Goal: Check status

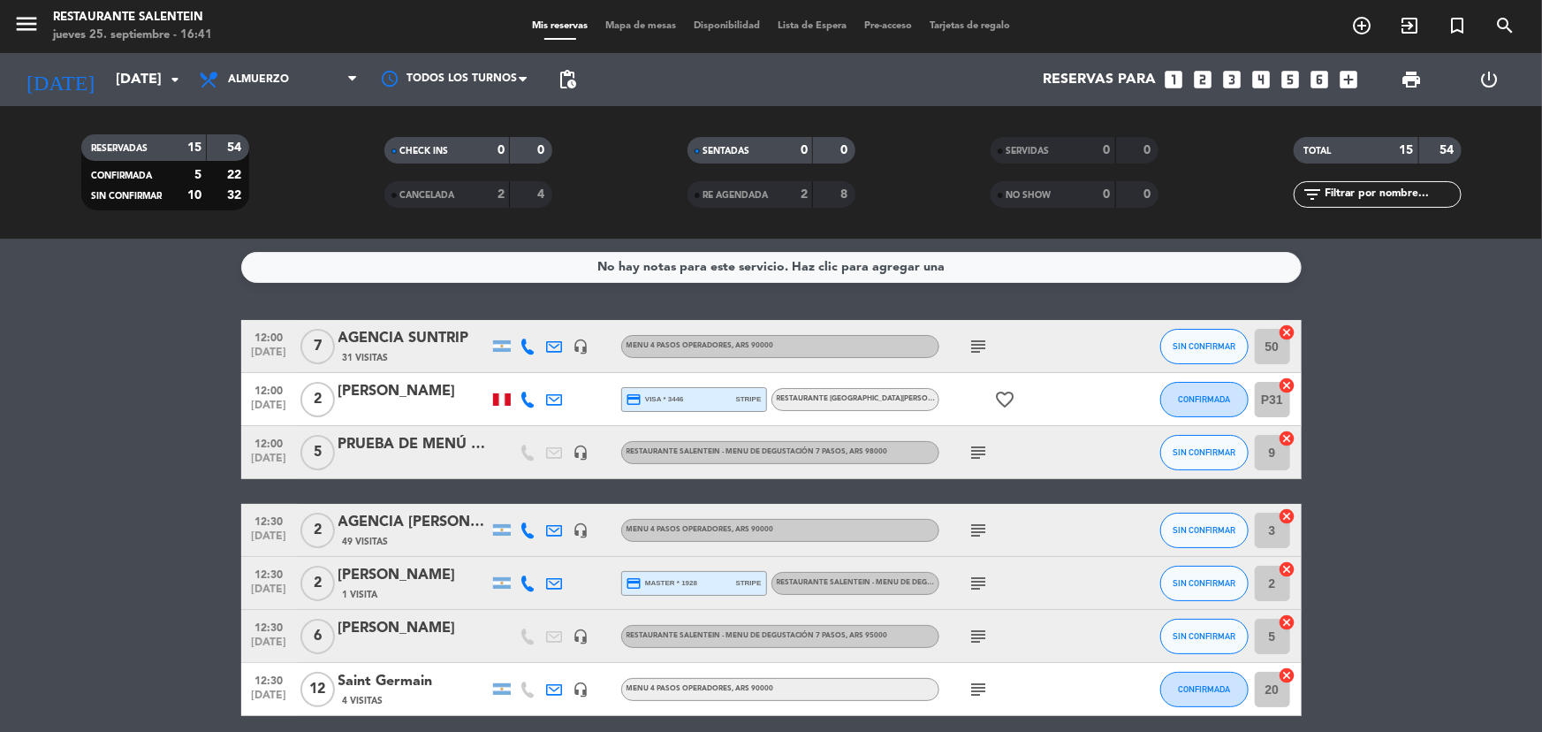
click at [149, 82] on input "[DATE]" at bounding box center [200, 80] width 186 height 34
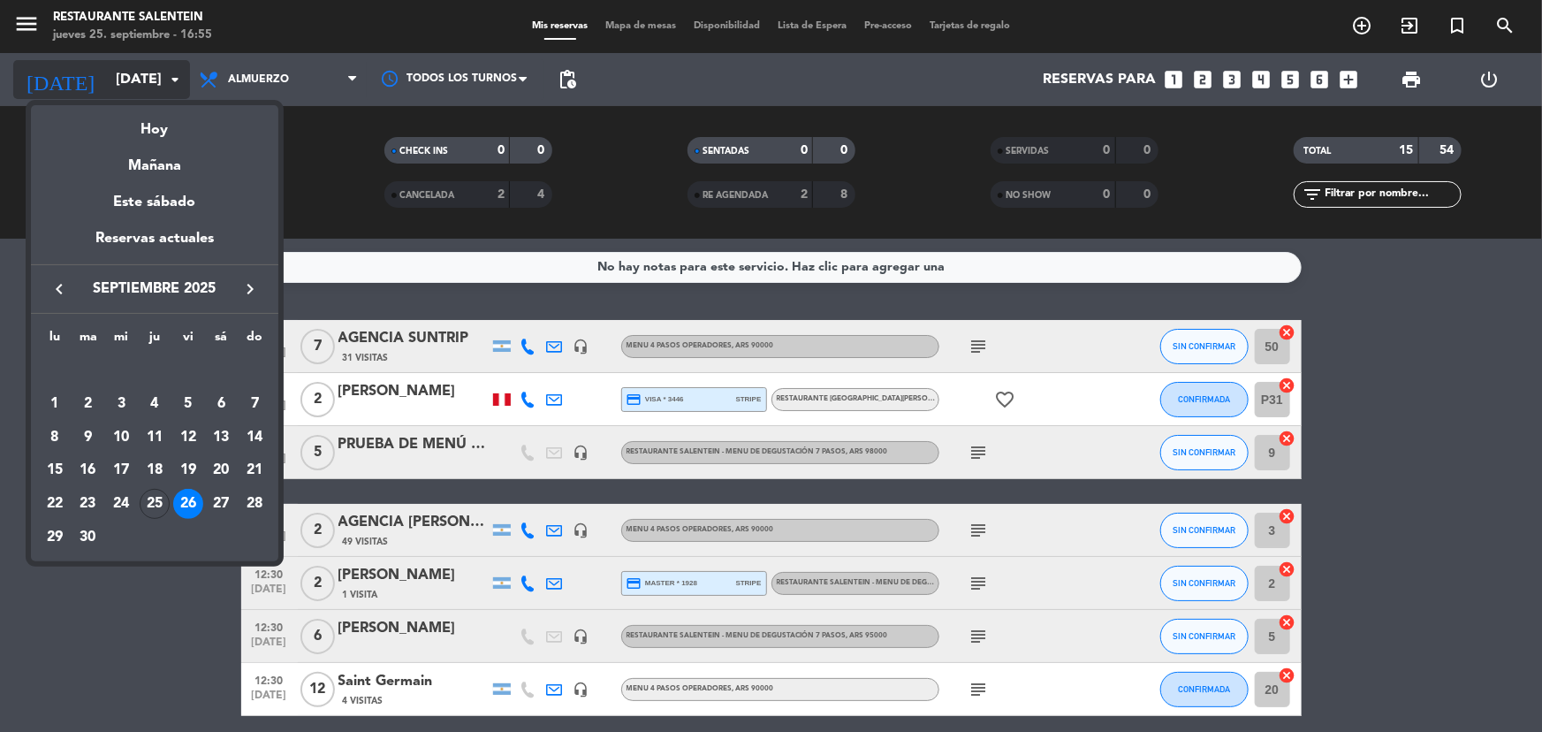
click at [149, 82] on div at bounding box center [771, 366] width 1542 height 732
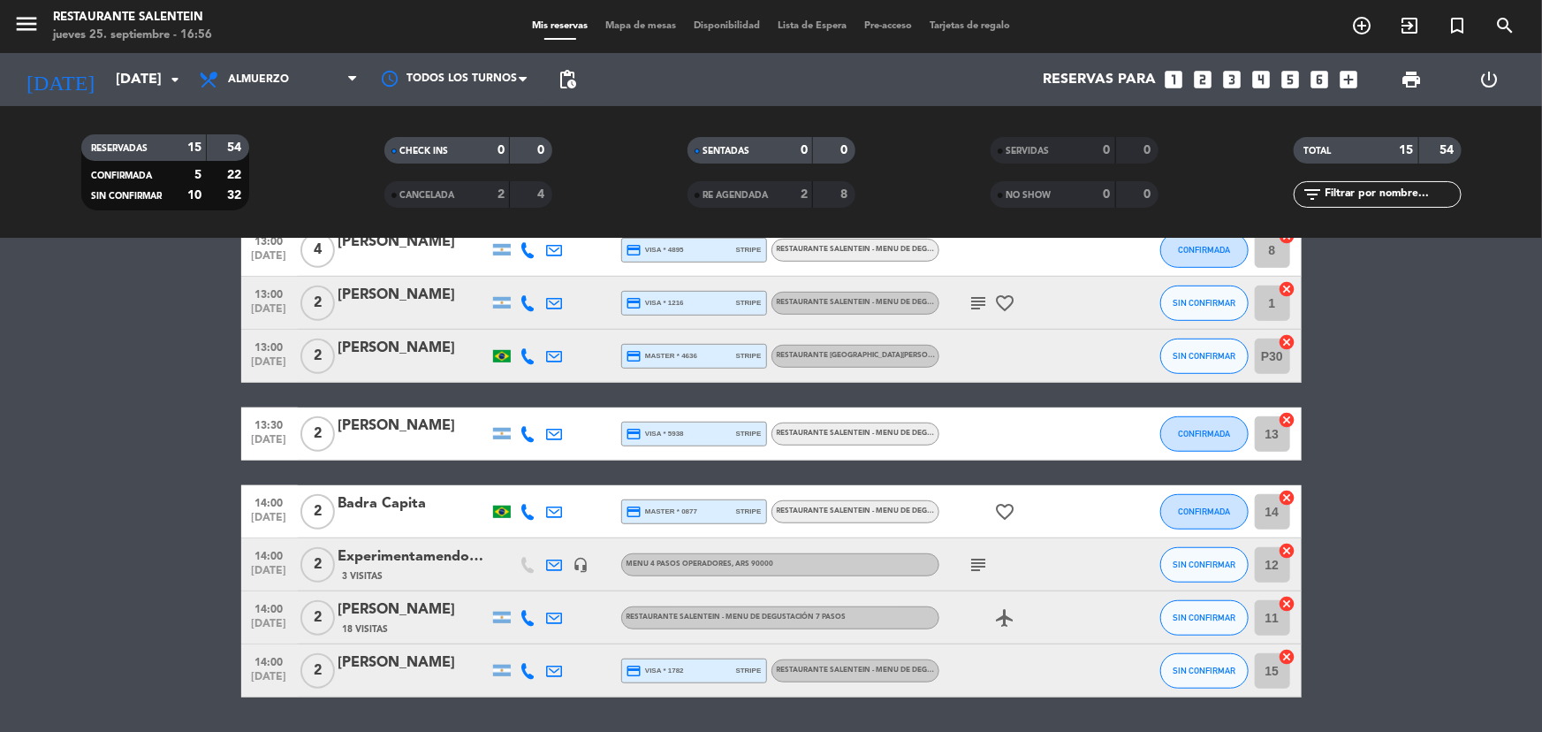
scroll to position [490, 0]
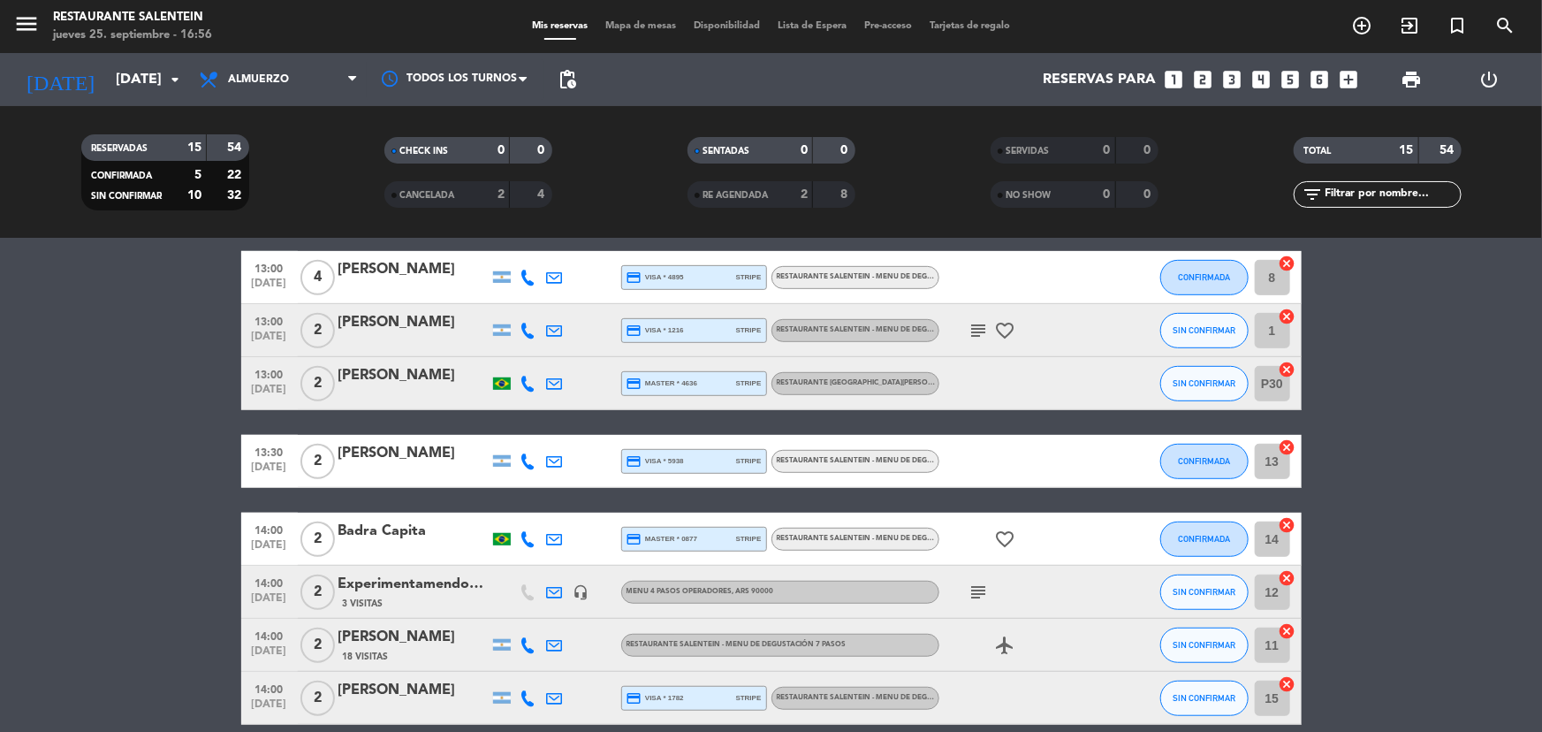
click at [809, 583] on div "Menu 4 pasos operadores , ARS 90000" at bounding box center [780, 592] width 318 height 23
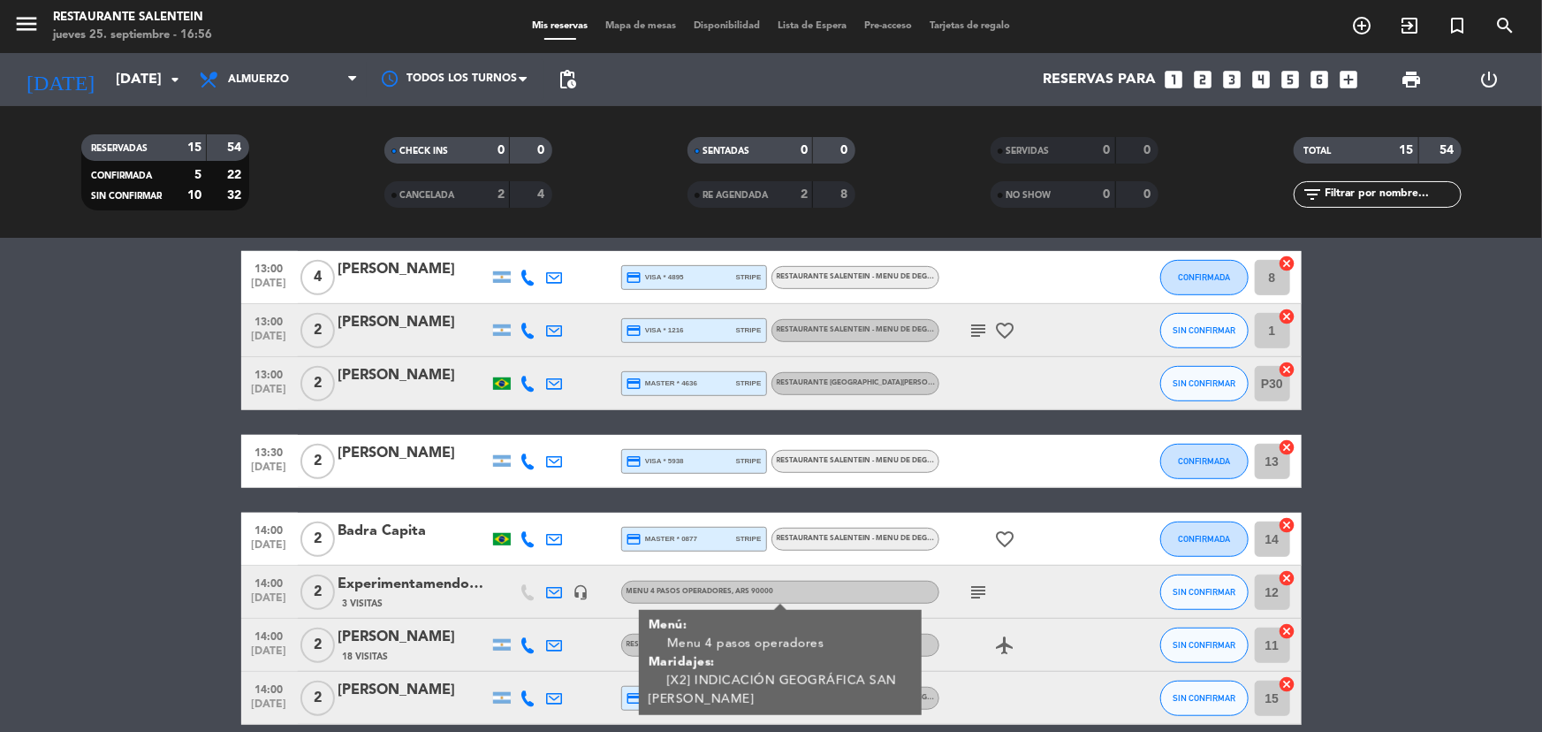
click at [809, 583] on div "Menu 4 pasos operadores , ARS 90000" at bounding box center [780, 592] width 318 height 23
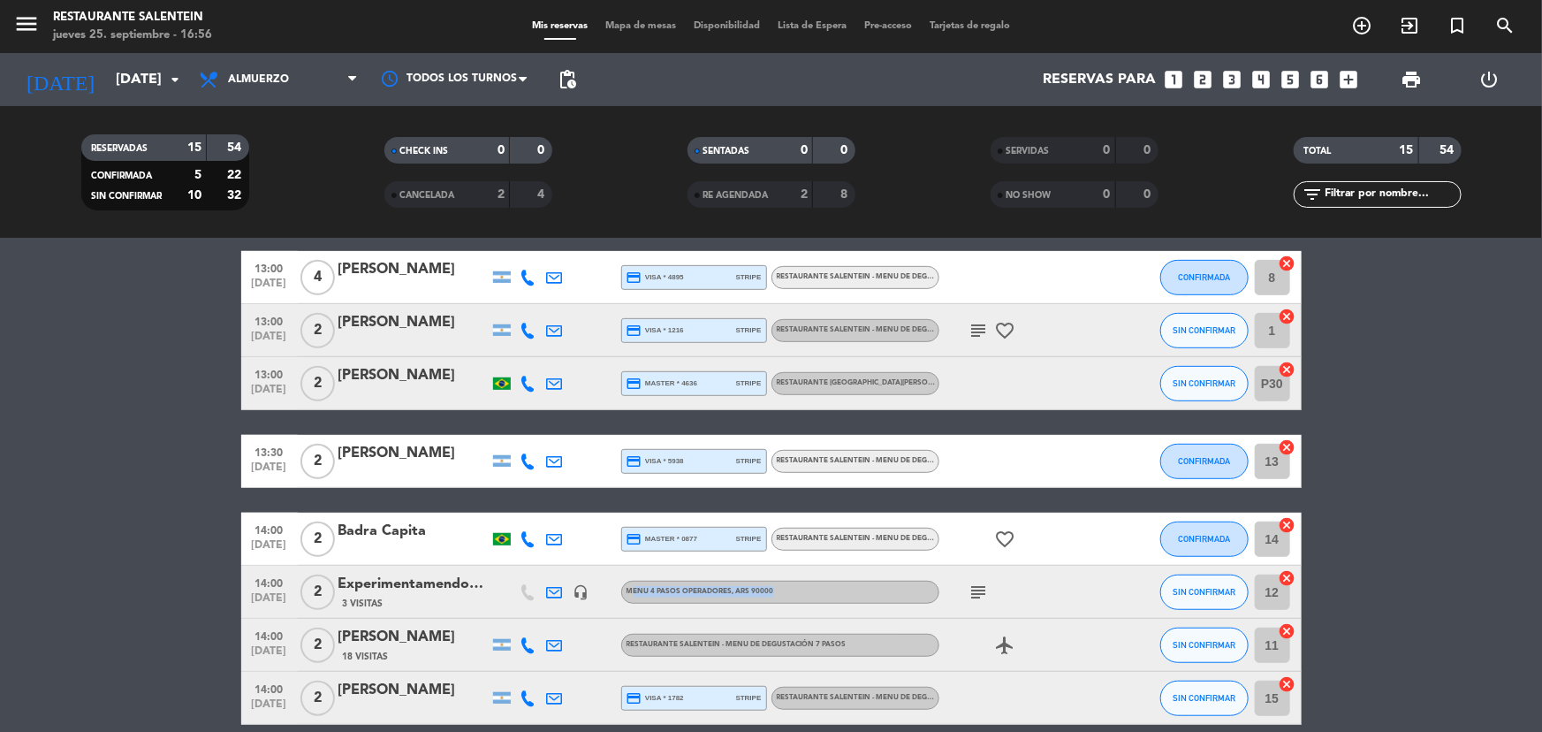
click at [809, 583] on div "Menu 4 pasos operadores , ARS 90000" at bounding box center [780, 592] width 318 height 23
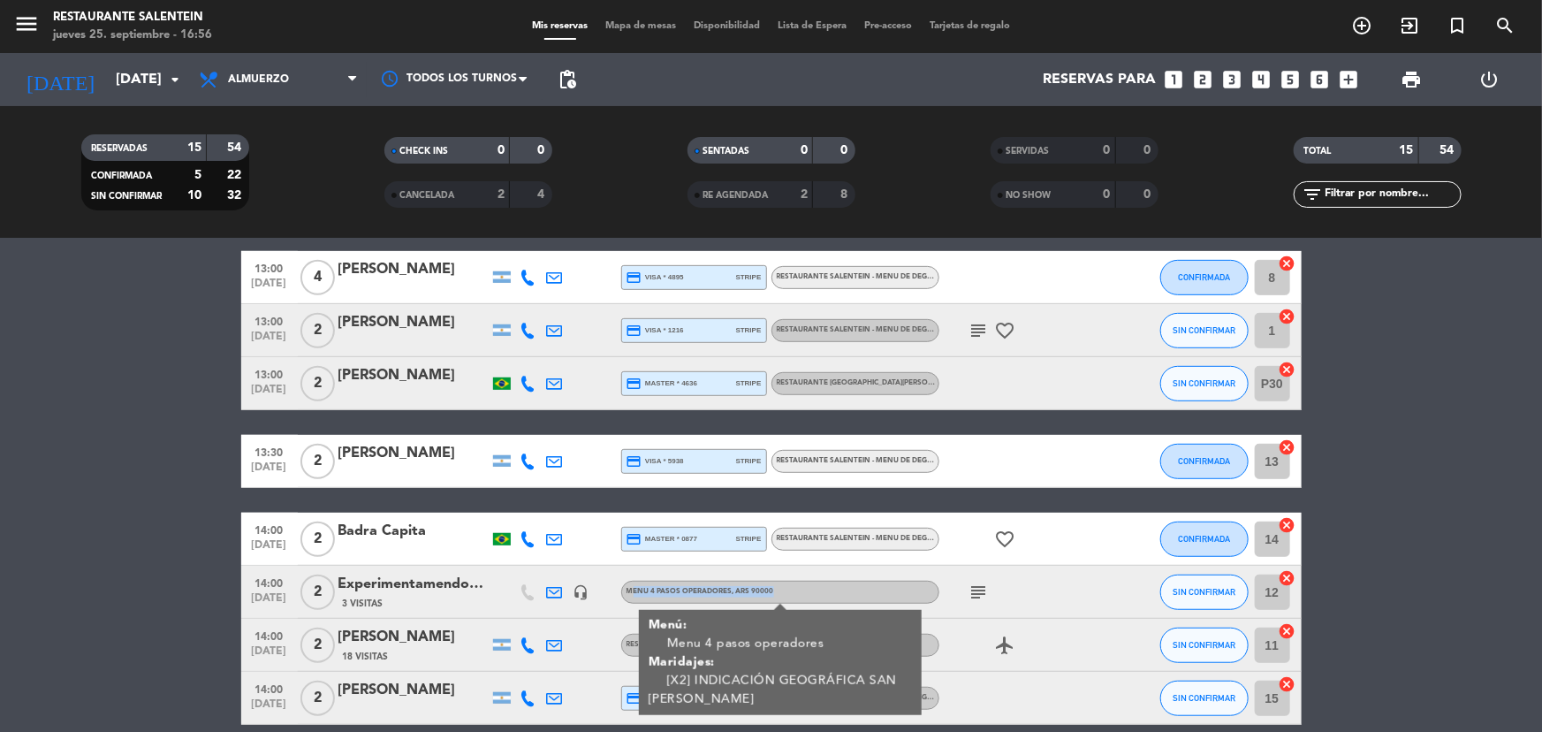
click at [809, 583] on div "Menu 4 pasos operadores , ARS 90000" at bounding box center [780, 592] width 318 height 23
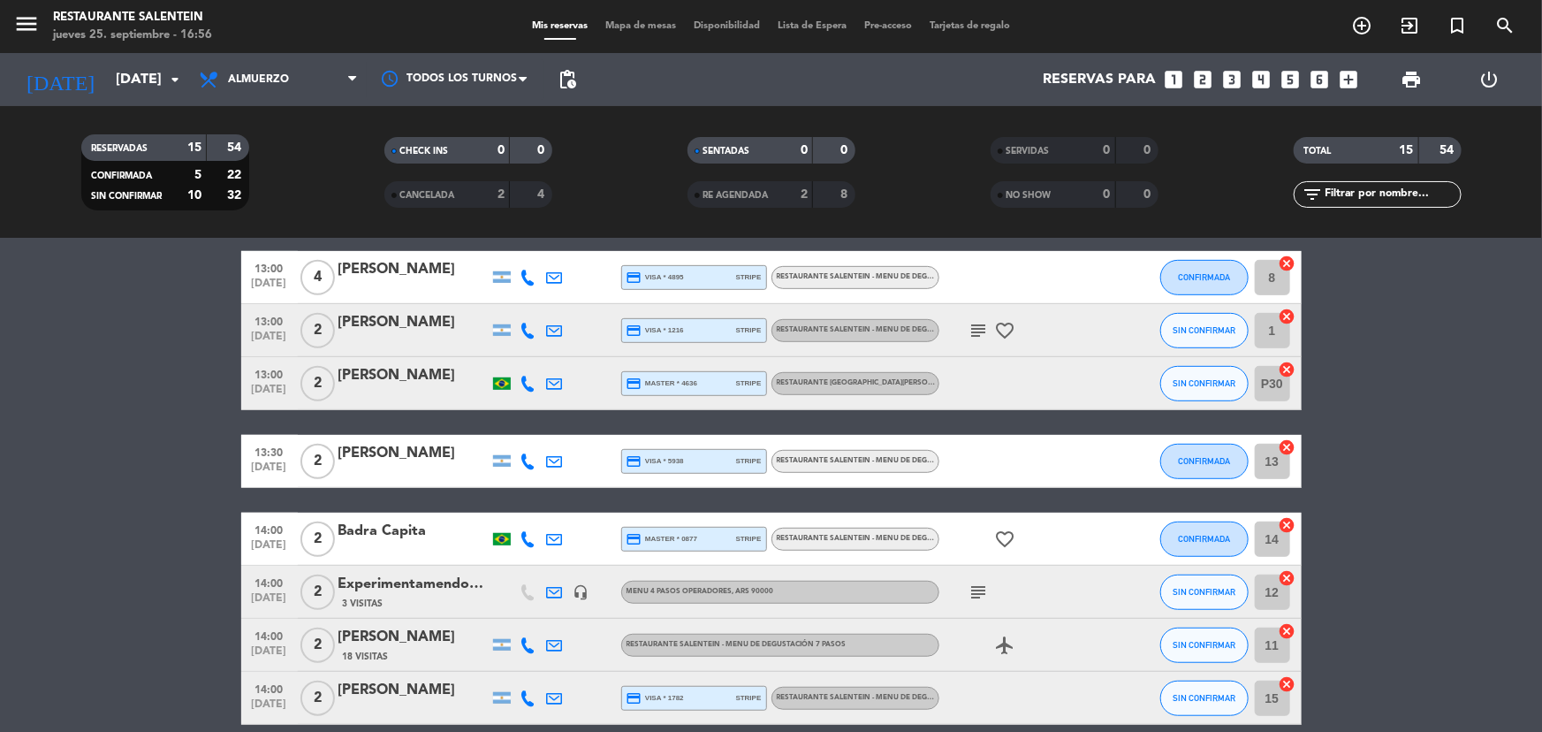
click at [175, 528] on bookings-row "12:00 [DATE] 7 AGENCIA SUNTRIP 31 Visitas headset_mic Menu 4 pasos operadores ,…" at bounding box center [771, 277] width 1542 height 894
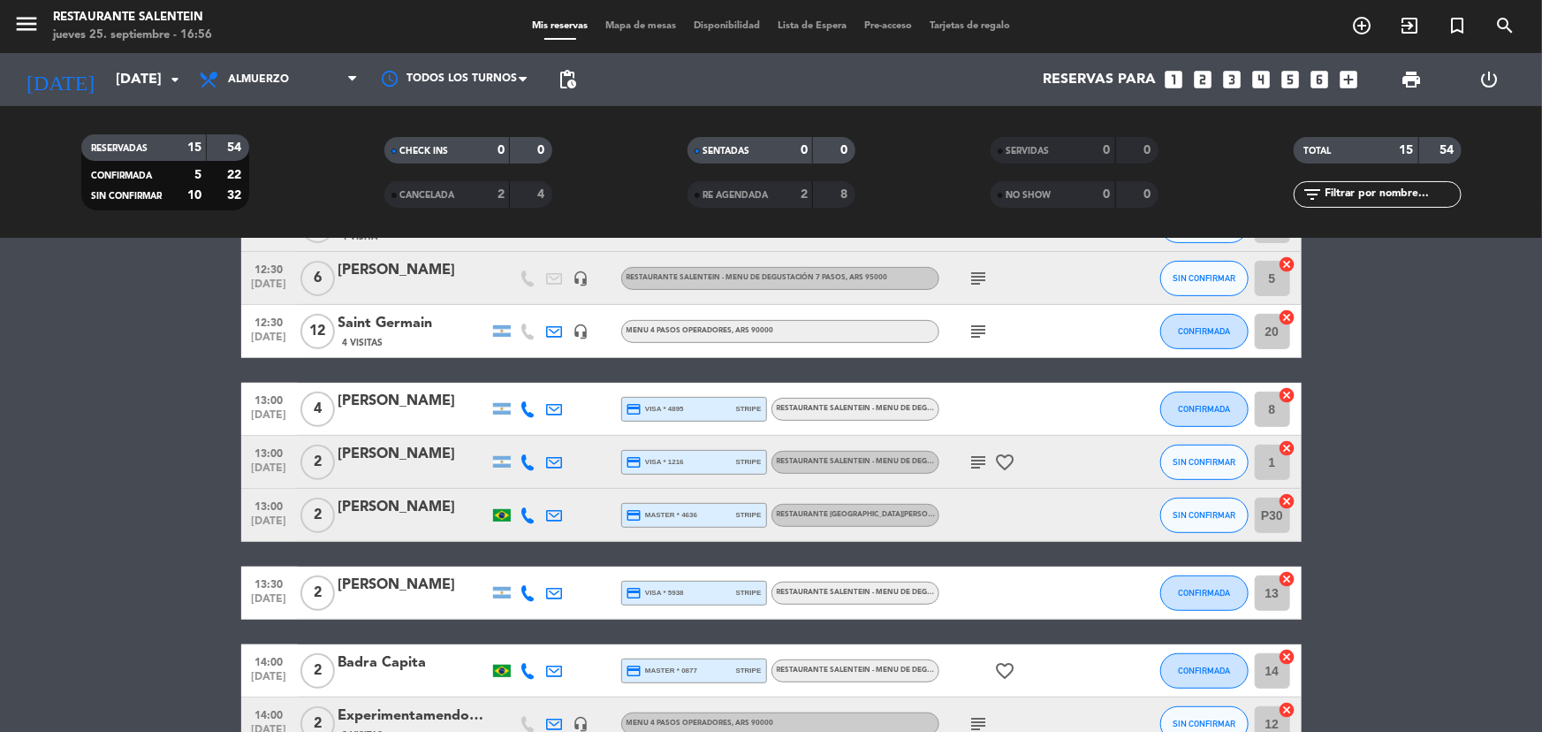
scroll to position [329, 0]
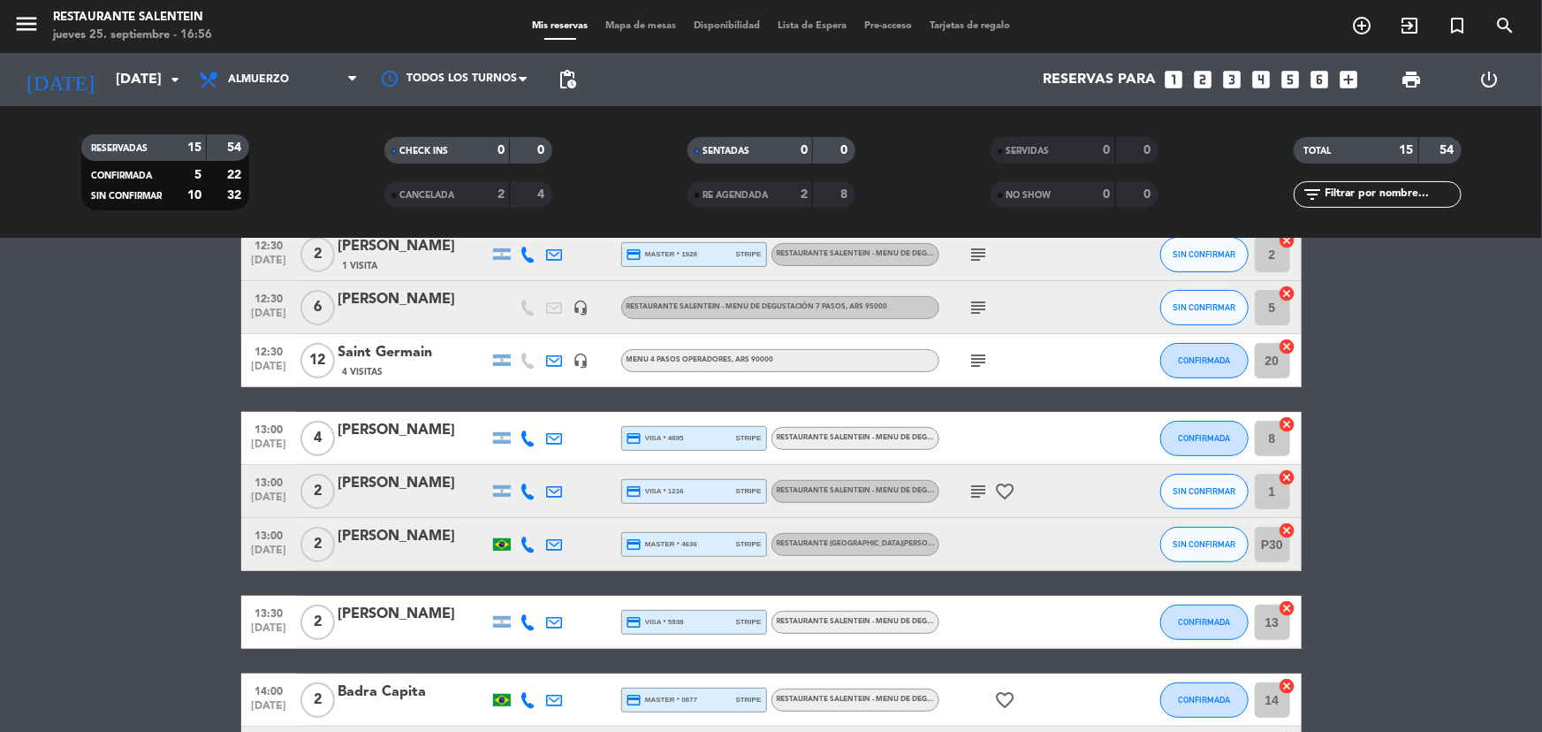
click at [353, 536] on div "[PERSON_NAME]" at bounding box center [413, 536] width 150 height 23
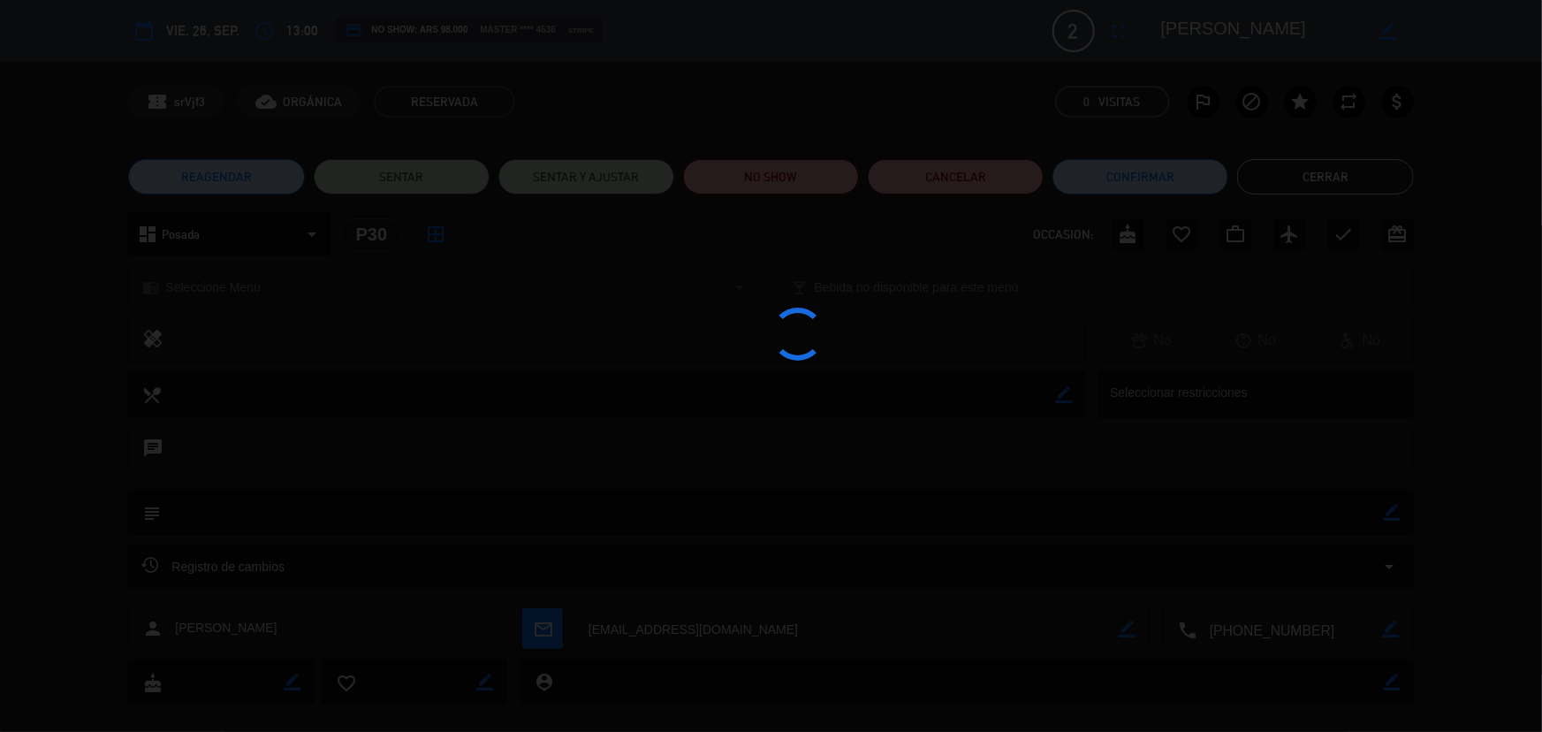
click at [1325, 177] on div at bounding box center [771, 366] width 1542 height 732
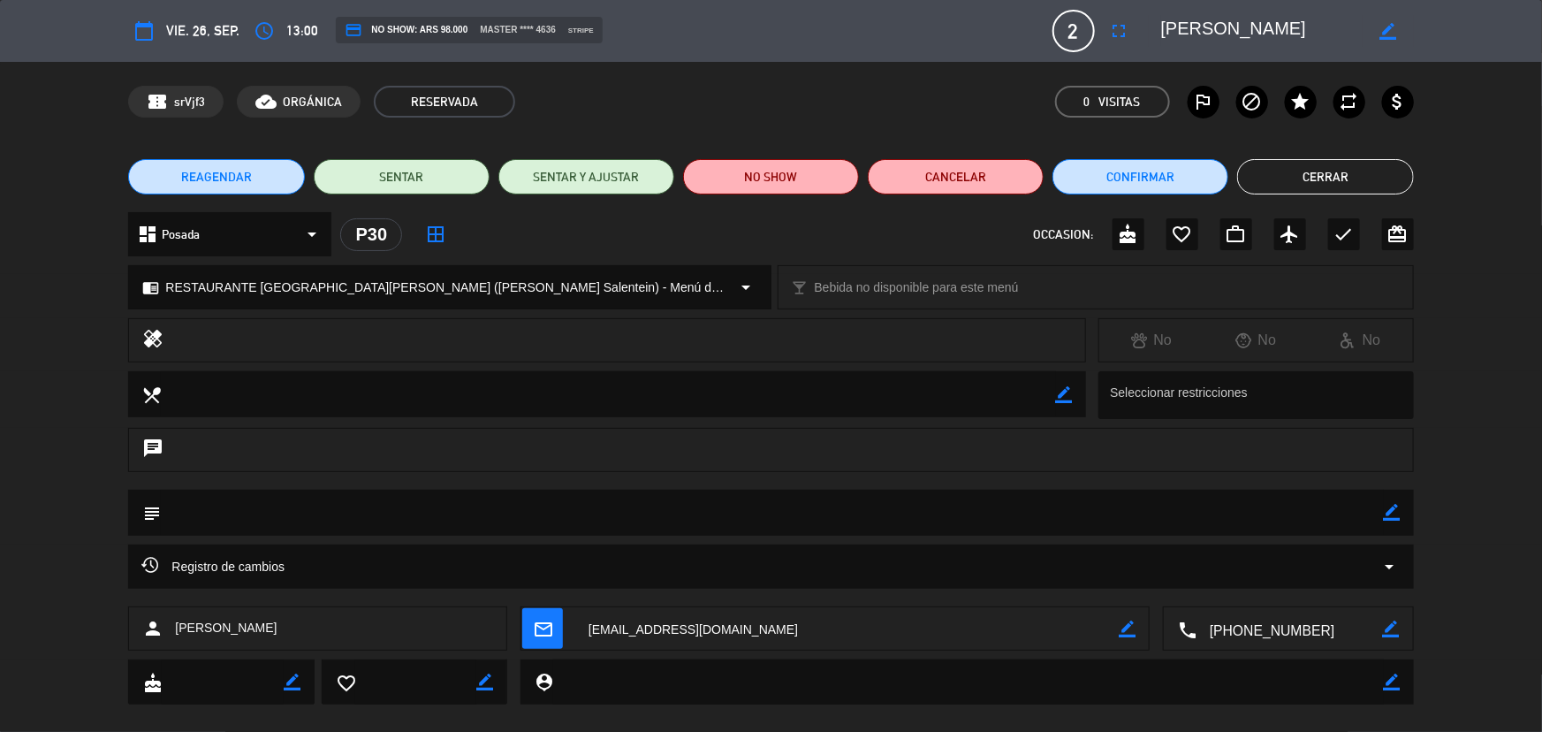
click at [1325, 177] on button "Cerrar" at bounding box center [1325, 176] width 176 height 35
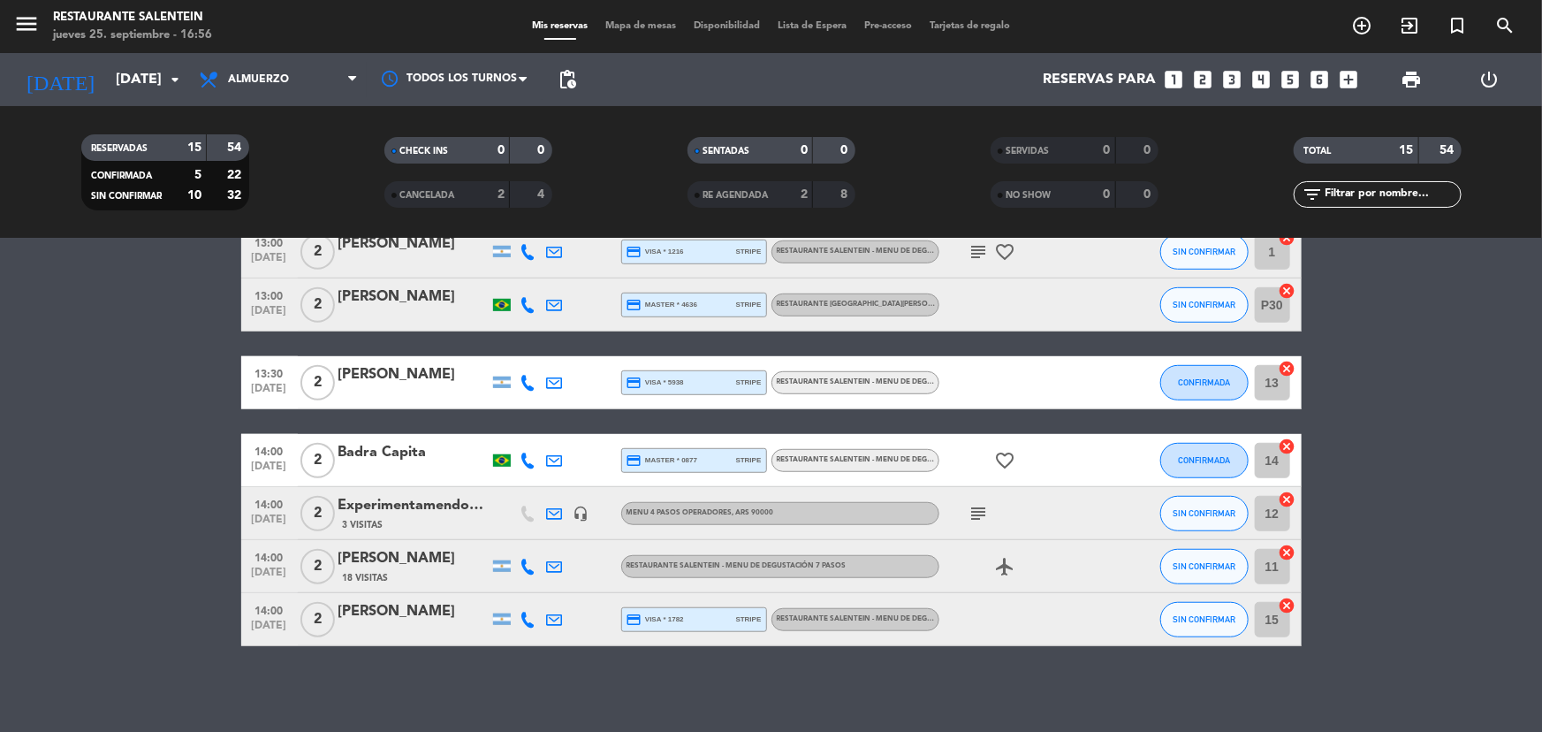
scroll to position [570, 0]
